Goal: Task Accomplishment & Management: Use online tool/utility

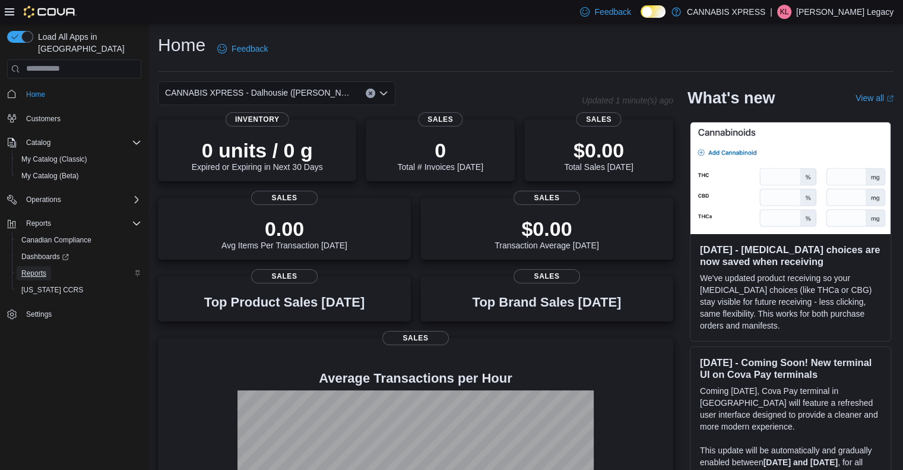
click at [43, 266] on span "Reports" at bounding box center [33, 273] width 25 height 14
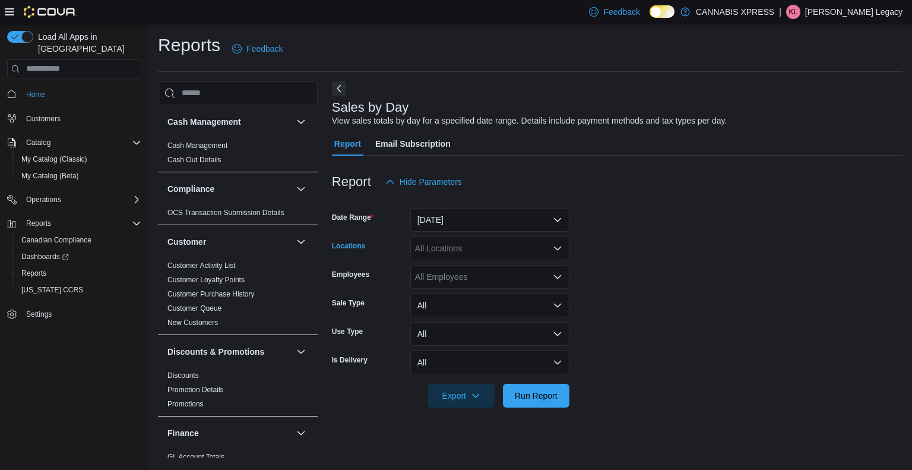
click at [474, 244] on div "All Locations" at bounding box center [489, 248] width 159 height 24
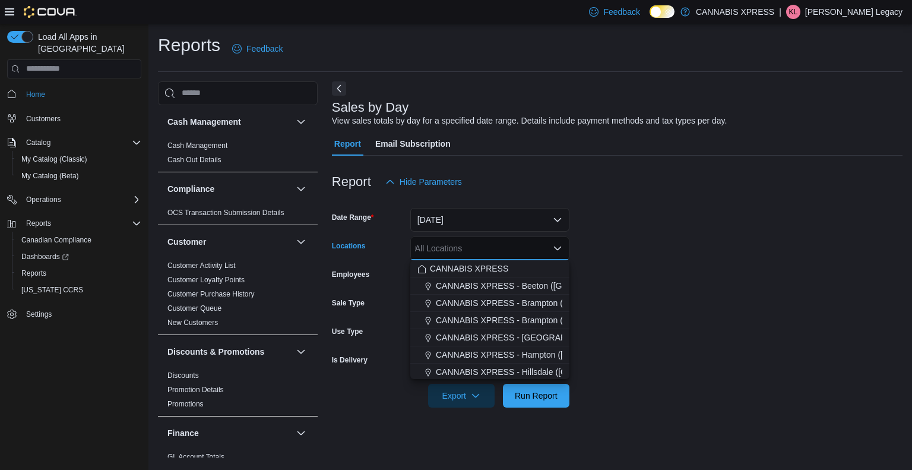
type input "***"
click at [619, 276] on form "Date Range [DATE] Locations CANNABIS XPRESS - Dalhousie ([PERSON_NAME][GEOGRAPH…" at bounding box center [617, 301] width 571 height 214
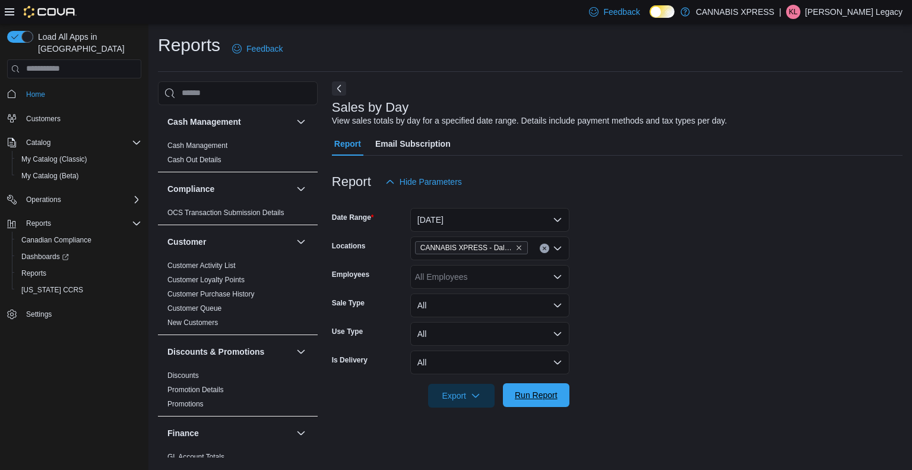
click at [545, 384] on span "Run Report" at bounding box center [536, 395] width 52 height 24
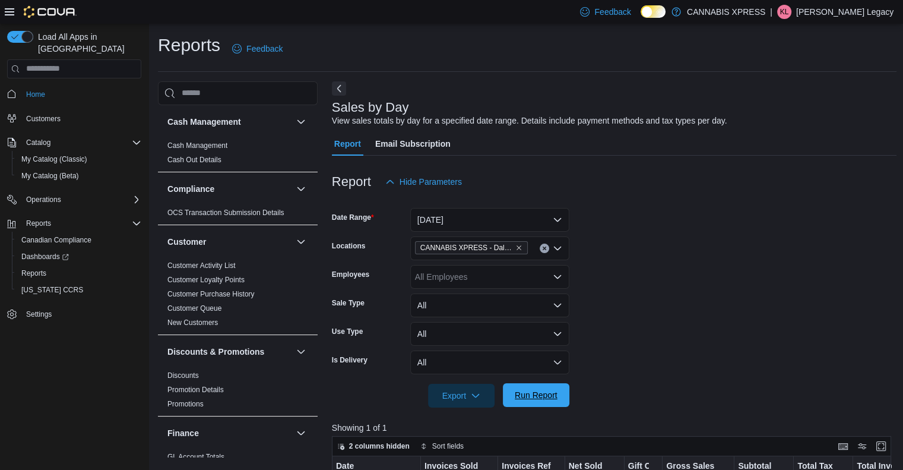
click at [545, 384] on span "Run Report" at bounding box center [536, 395] width 52 height 24
drag, startPoint x: 545, startPoint y: 384, endPoint x: 717, endPoint y: 330, distance: 180.5
click at [717, 330] on form "Date Range [DATE] Locations CANNABIS XPRESS - Dalhousie ([PERSON_NAME][GEOGRAPH…" at bounding box center [614, 301] width 565 height 214
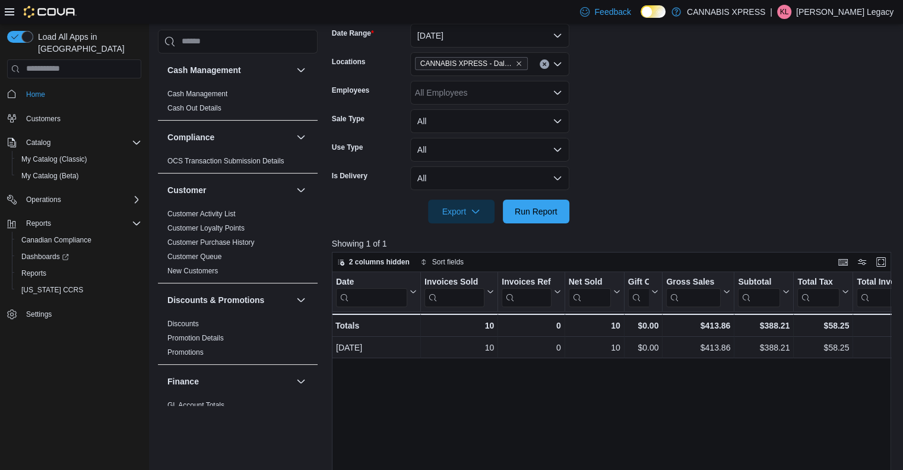
scroll to position [185, 0]
click at [508, 35] on button "[DATE]" at bounding box center [489, 35] width 159 height 24
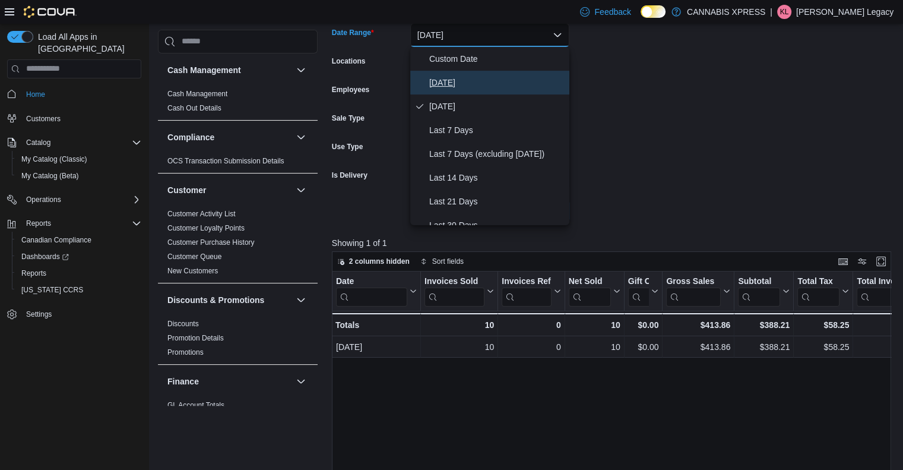
click at [501, 75] on span "[DATE]" at bounding box center [496, 82] width 135 height 14
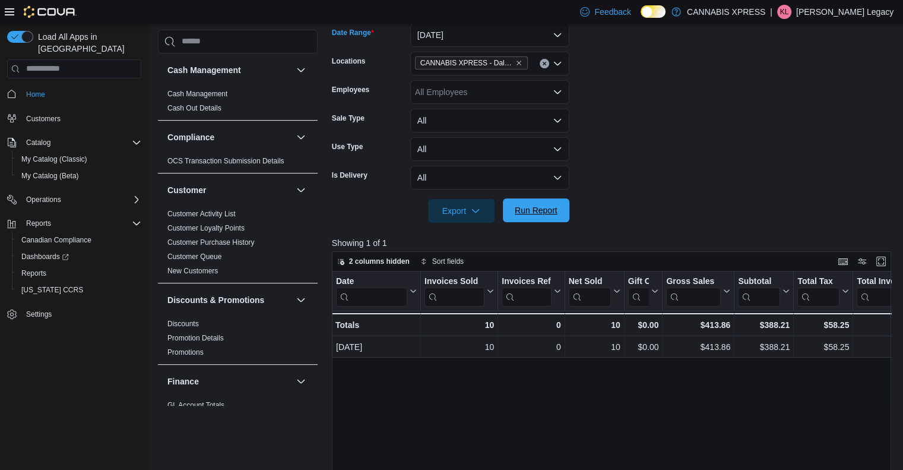
click at [554, 208] on span "Run Report" at bounding box center [536, 210] width 43 height 12
